Goal: Obtain resource: Download file/media

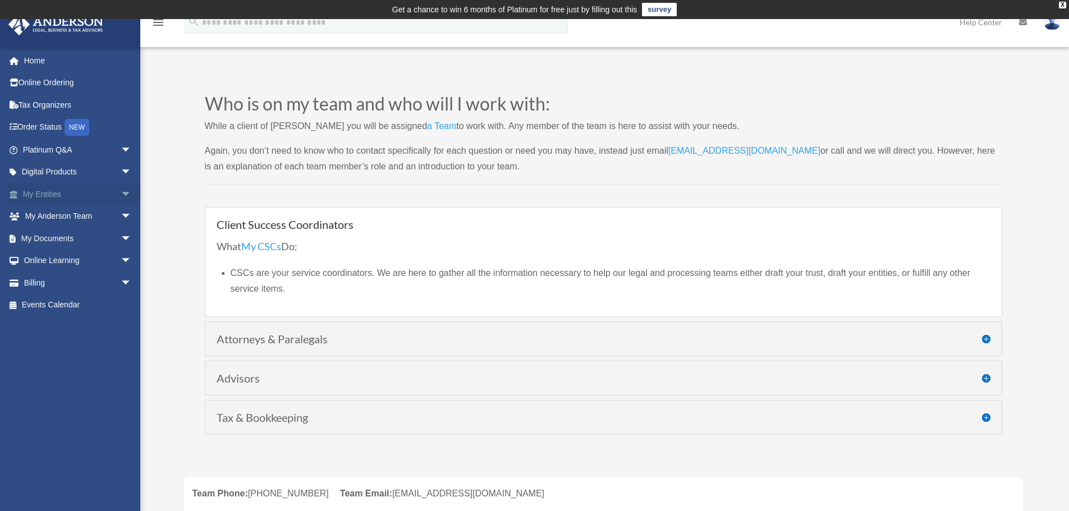
click at [49, 189] on link "My Entities arrow_drop_down" at bounding box center [78, 194] width 141 height 22
click at [56, 235] on link "My Documents arrow_drop_down" at bounding box center [78, 238] width 141 height 22
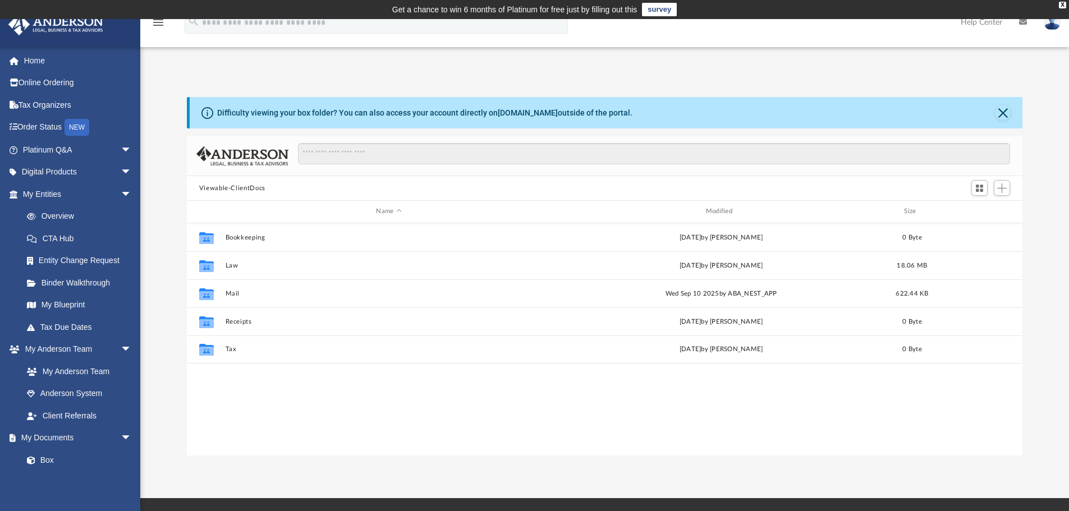
scroll to position [9, 9]
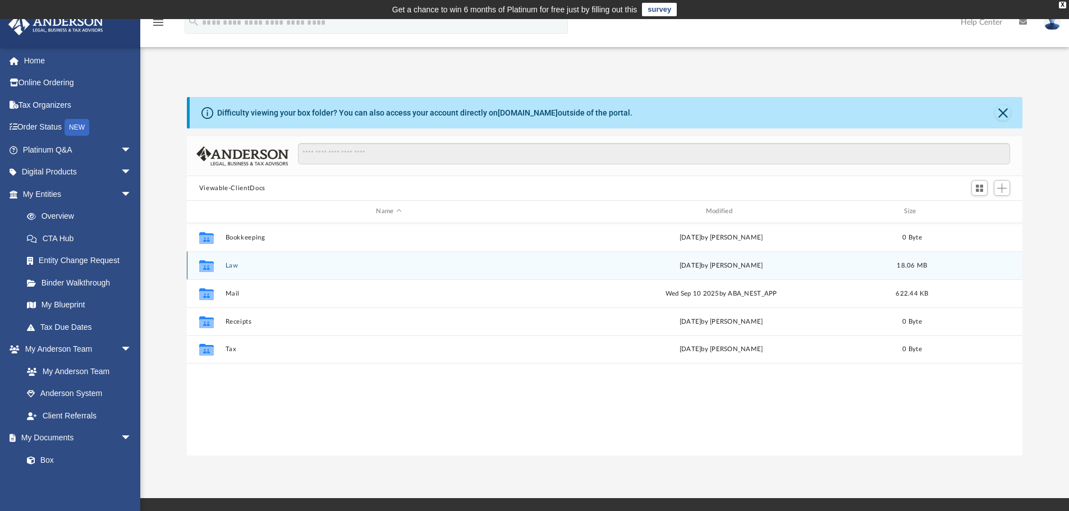
click at [236, 269] on button "Law" at bounding box center [388, 265] width 327 height 7
click at [264, 266] on button "Dragon Nest Properties, LLC" at bounding box center [388, 265] width 327 height 7
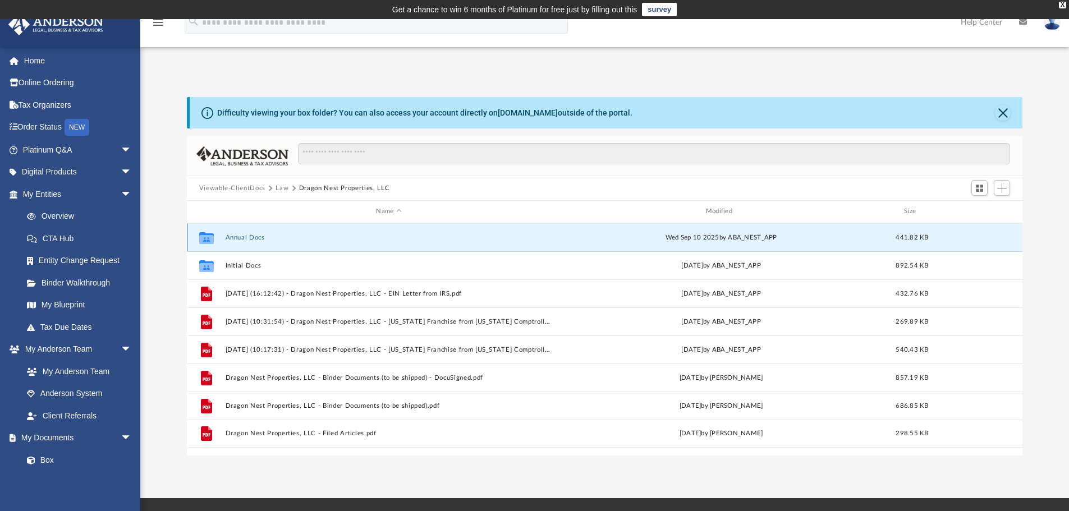
click at [263, 237] on button "Annual Docs" at bounding box center [388, 237] width 327 height 7
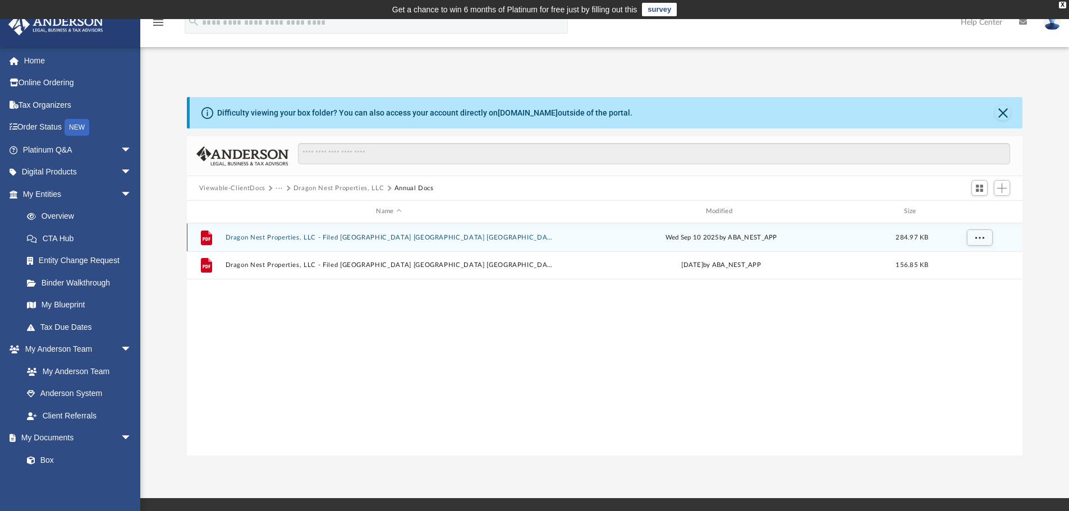
click at [299, 238] on button "Dragon Nest Properties, LLC - Filed TX PIR TX 2025 Latest Version.pdf" at bounding box center [388, 237] width 327 height 7
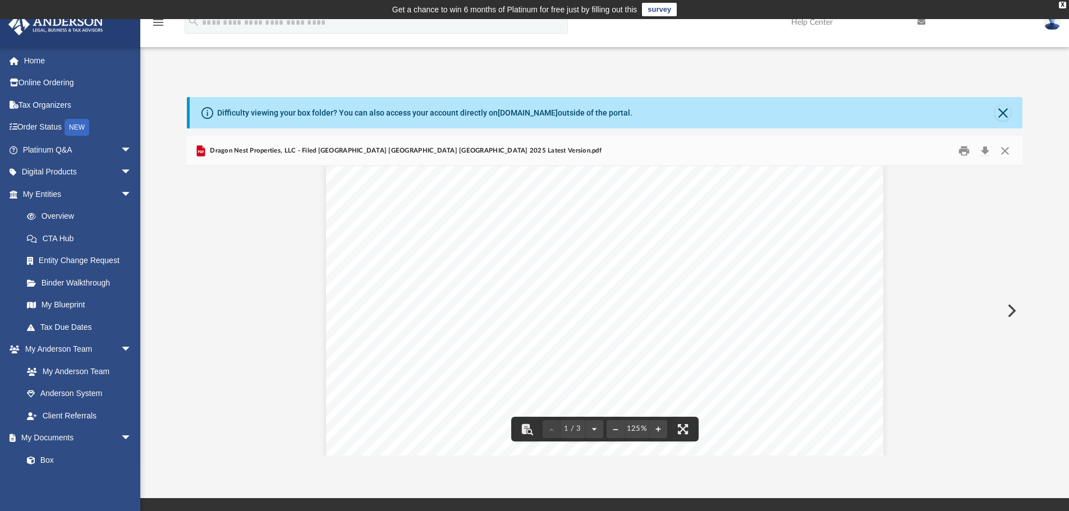
scroll to position [0, 0]
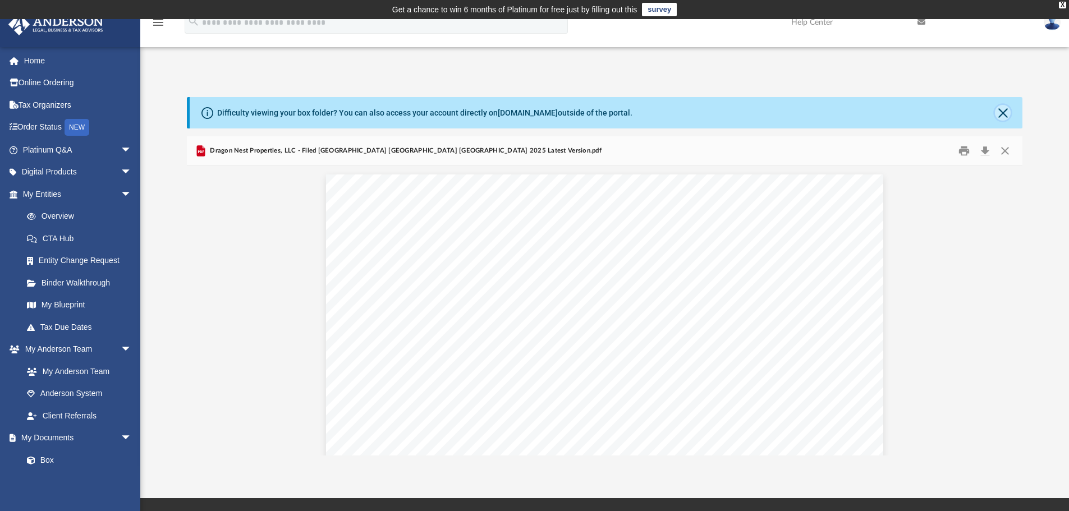
click at [997, 111] on button "Close" at bounding box center [1003, 113] width 16 height 16
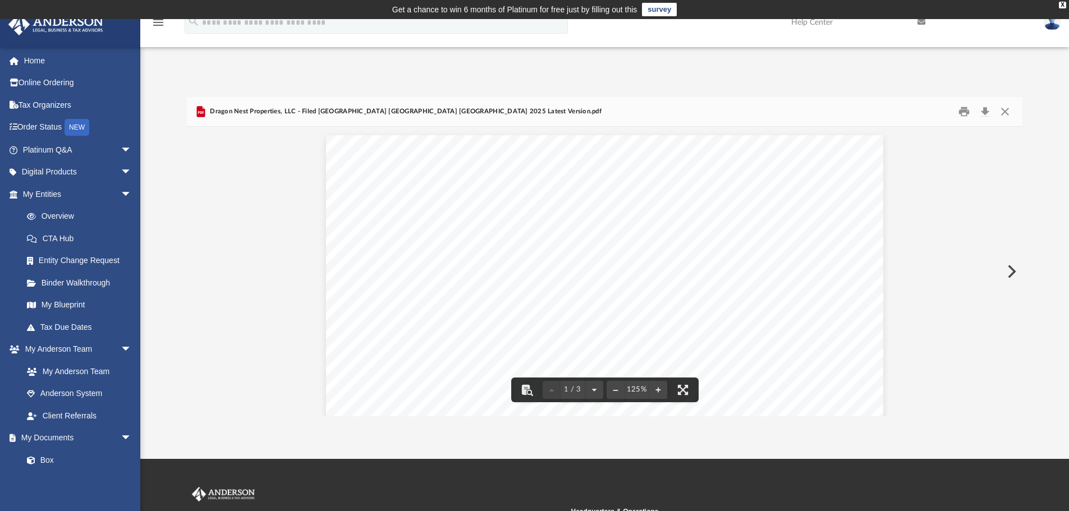
click at [1056, 88] on div "Difficulty viewing your box folder? You can also access your account directly o…" at bounding box center [604, 244] width 928 height 343
click at [696, 176] on span "RETURN TO MENU" at bounding box center [721, 176] width 82 height 10
click at [753, 183] on div "Confirmation: You Have Filed Successfully Please do NOT send a paper form. Sinc…" at bounding box center [604, 249] width 557 height 788
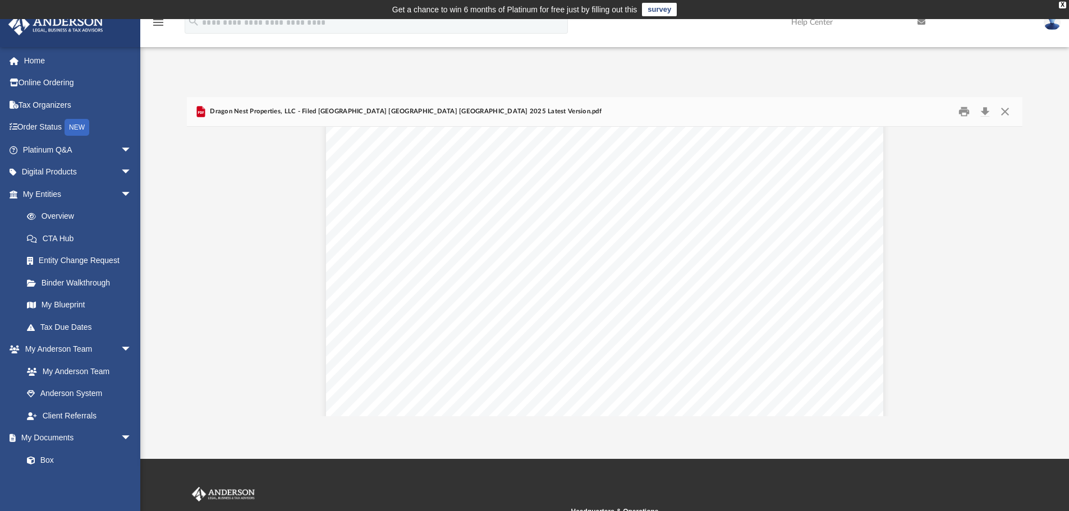
scroll to position [1683, 0]
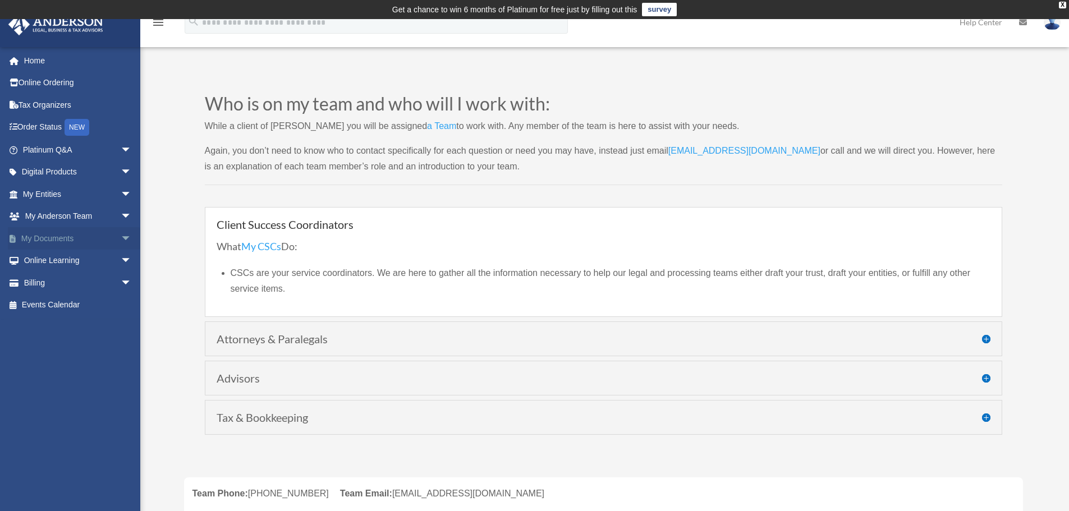
click at [54, 232] on link "My Documents arrow_drop_down" at bounding box center [78, 238] width 141 height 22
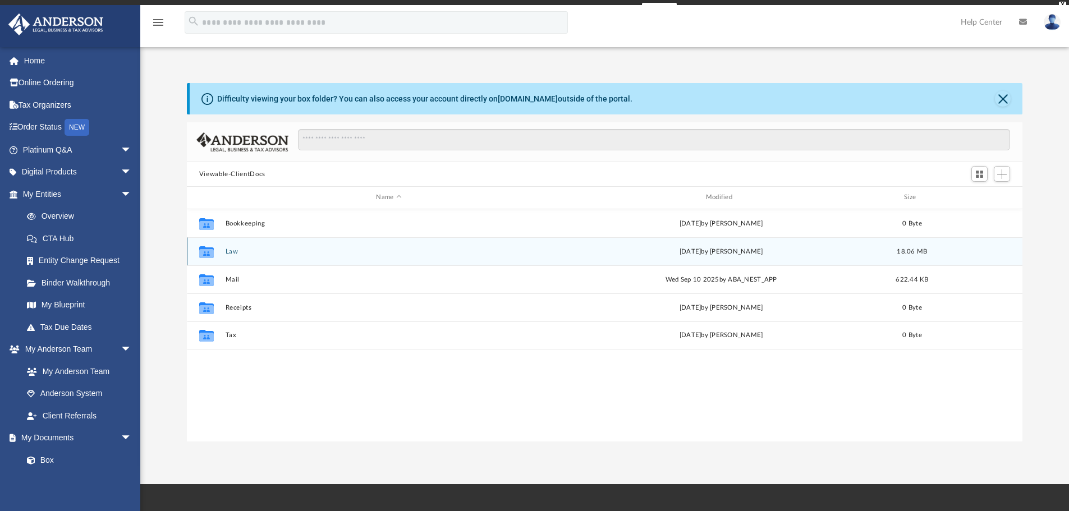
scroll to position [247, 827]
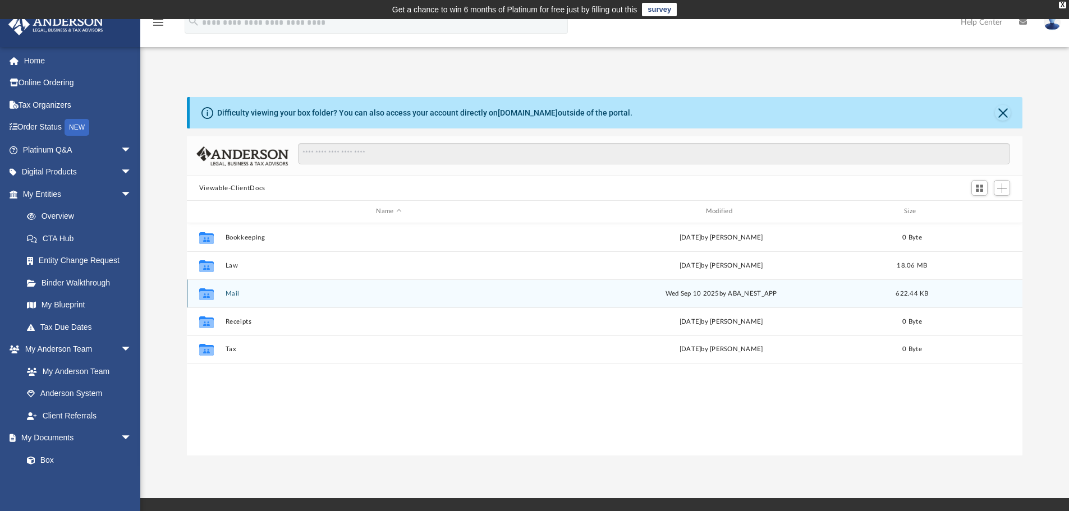
click at [231, 293] on button "Mail" at bounding box center [388, 293] width 327 height 7
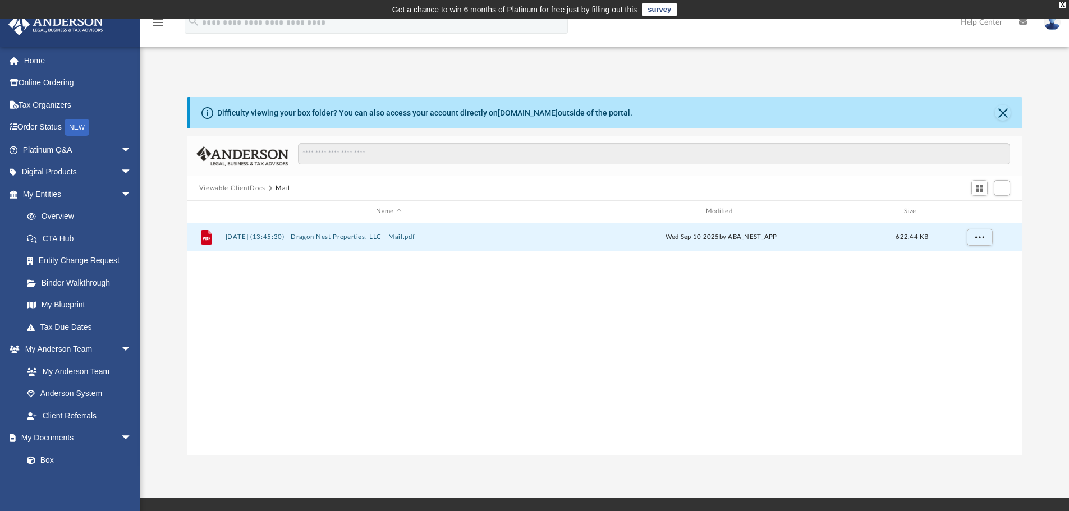
click at [365, 237] on button "[DATE] (13:45:30) - Dragon Nest Properties, LLC - Mail.pdf" at bounding box center [388, 236] width 327 height 7
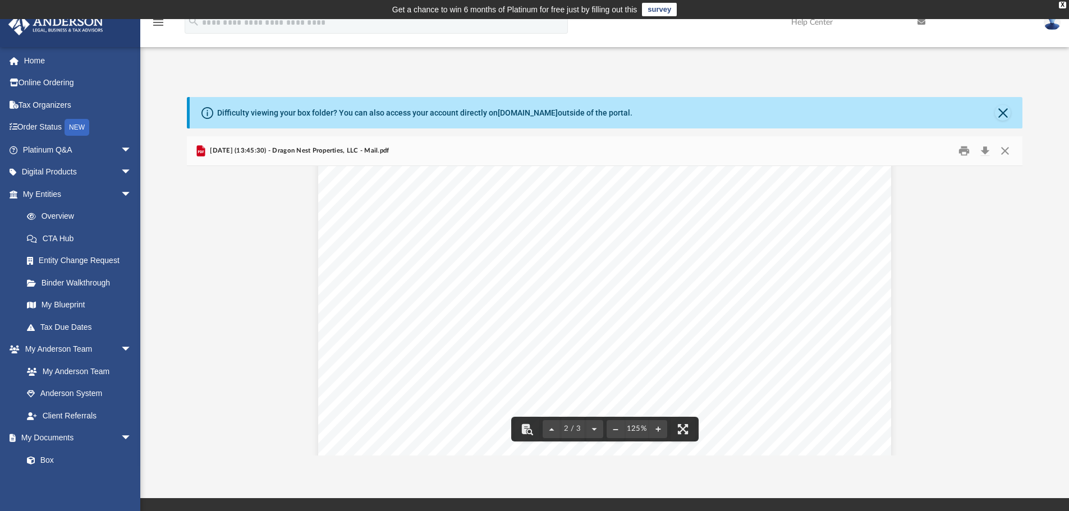
scroll to position [806, 0]
click at [1006, 106] on button "Close" at bounding box center [1003, 113] width 16 height 16
